Goal: Navigation & Orientation: Find specific page/section

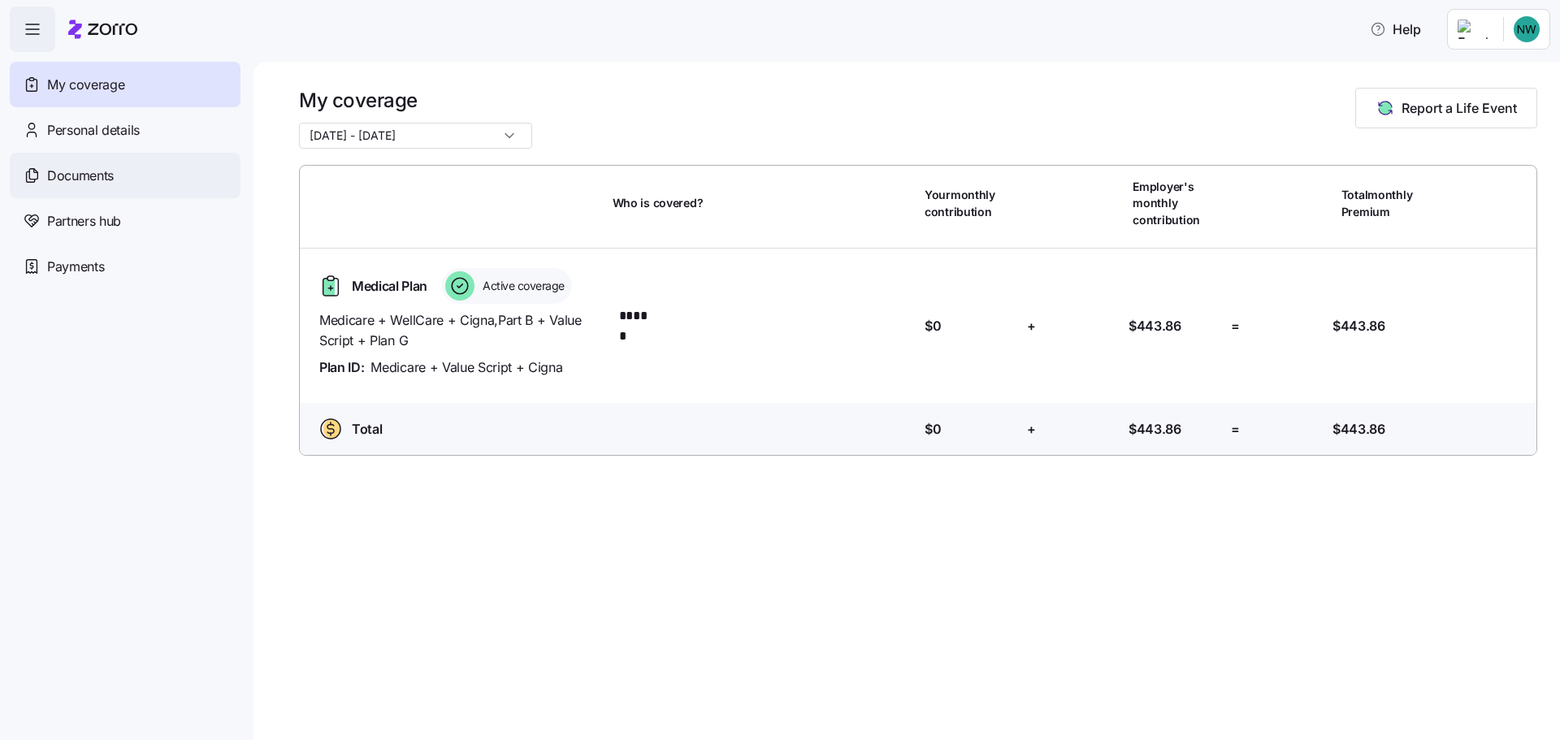
click at [102, 176] on span "Documents" at bounding box center [80, 176] width 67 height 20
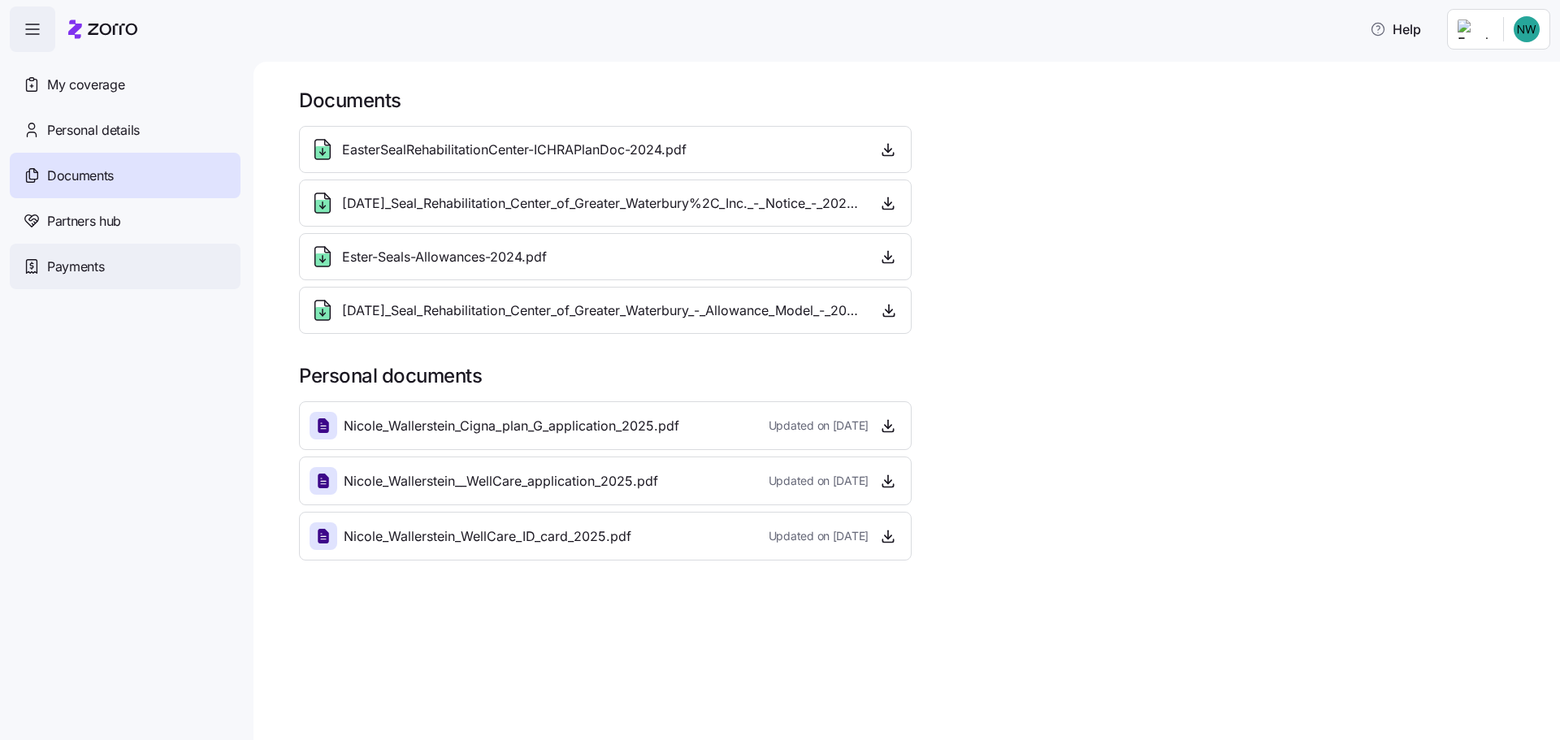
click at [85, 262] on span "Payments" at bounding box center [75, 267] width 57 height 20
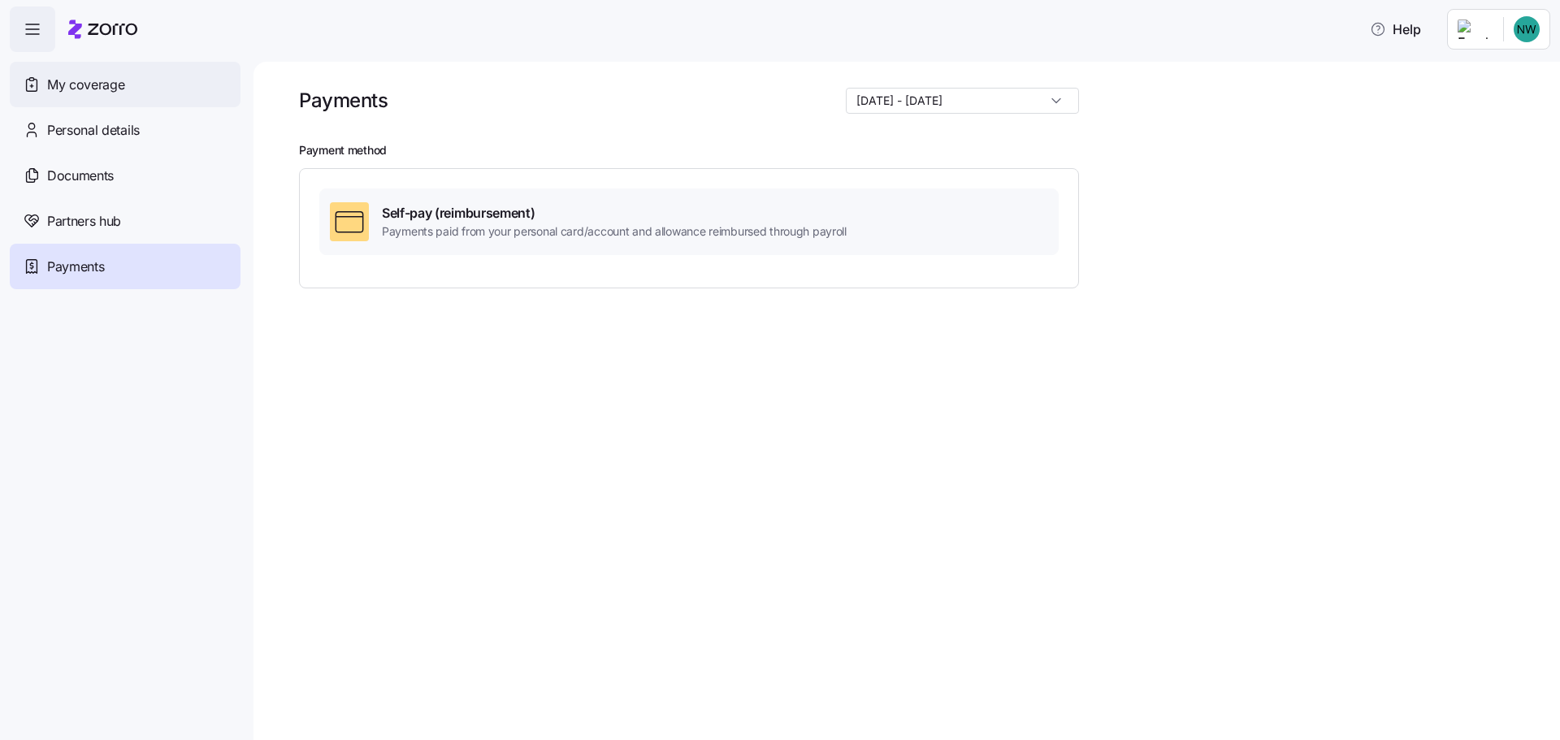
click at [105, 87] on span "My coverage" at bounding box center [85, 85] width 77 height 20
